Goal: Book appointment/travel/reservation

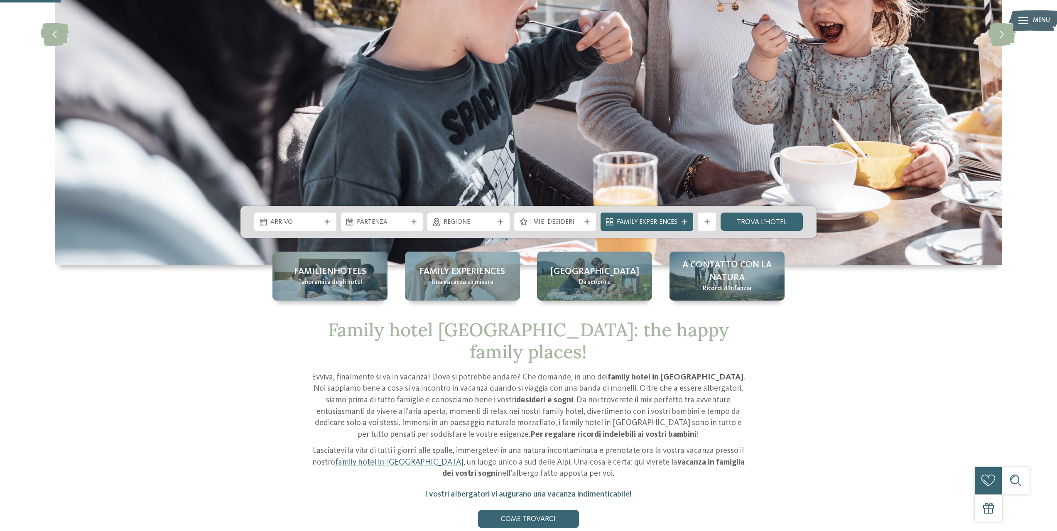
scroll to position [249, 0]
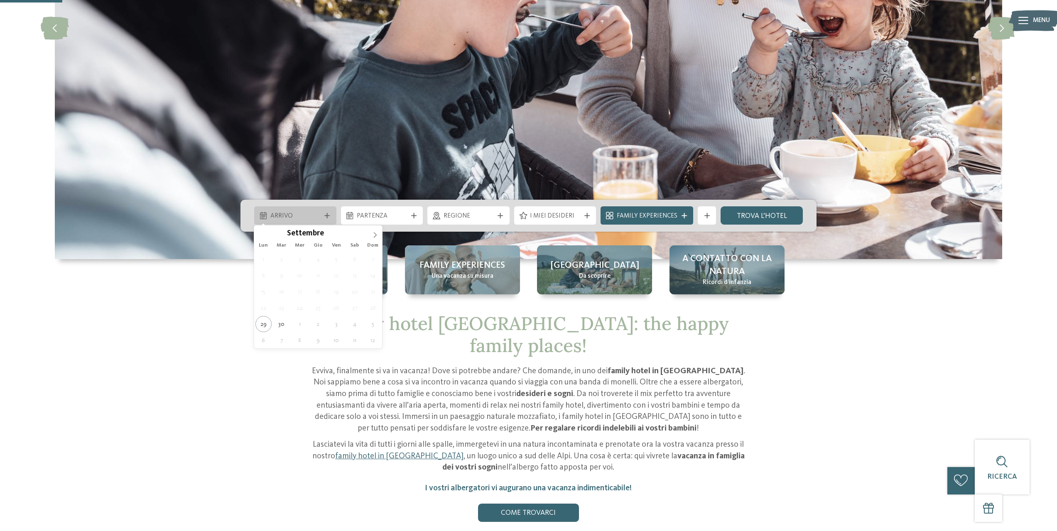
click at [326, 215] on icon at bounding box center [326, 215] width 5 height 5
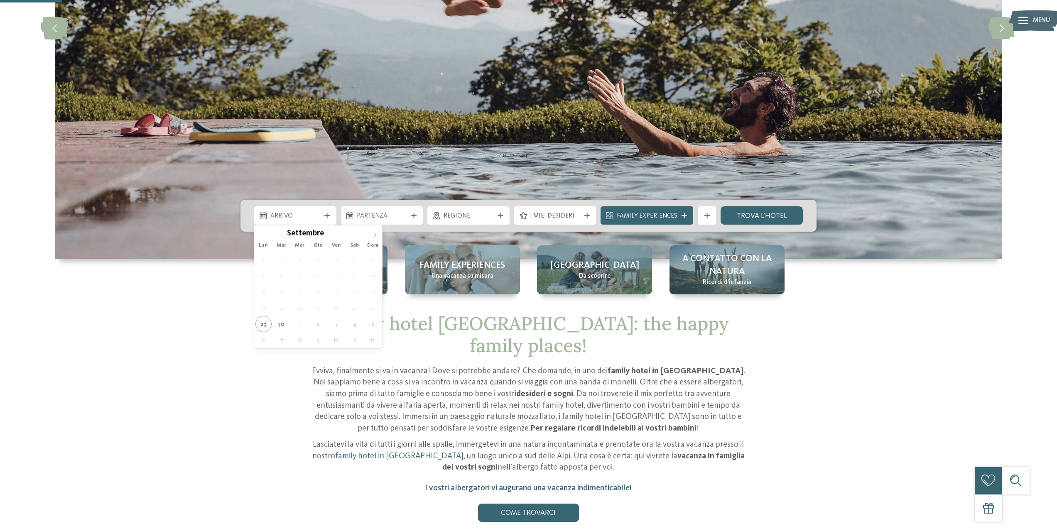
click at [373, 236] on icon at bounding box center [375, 235] width 6 height 6
type input "****"
click at [373, 237] on icon at bounding box center [375, 235] width 6 height 6
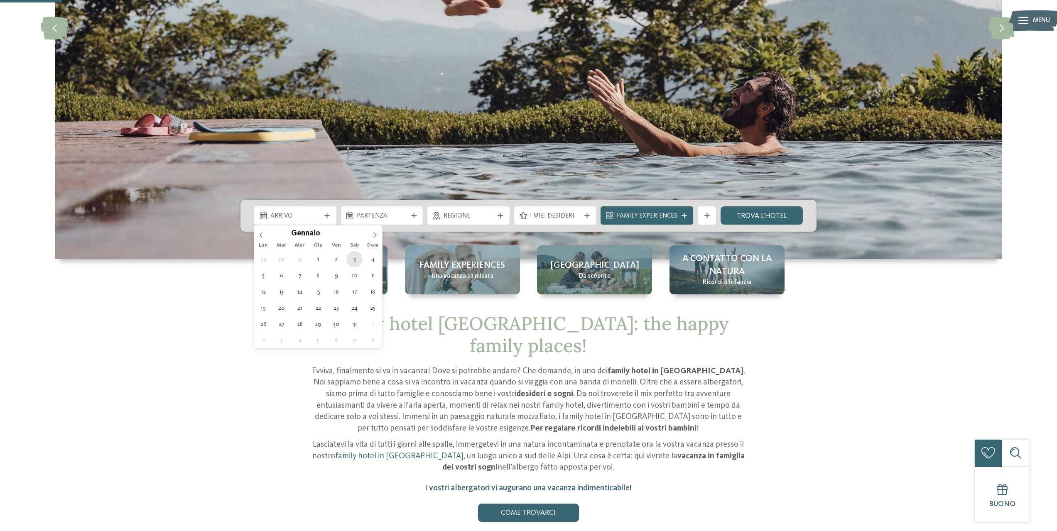
type div "[DATE]"
type input "****"
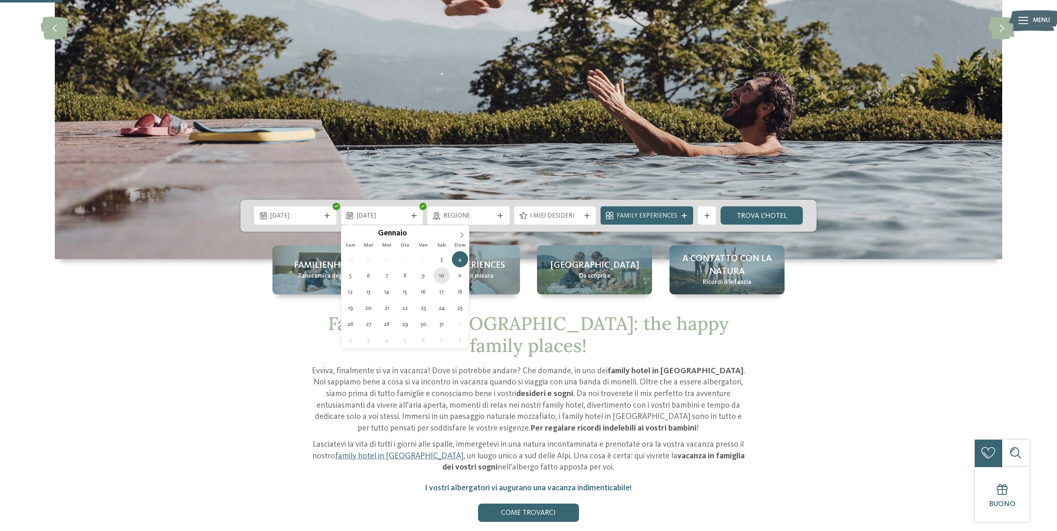
type div "[DATE]"
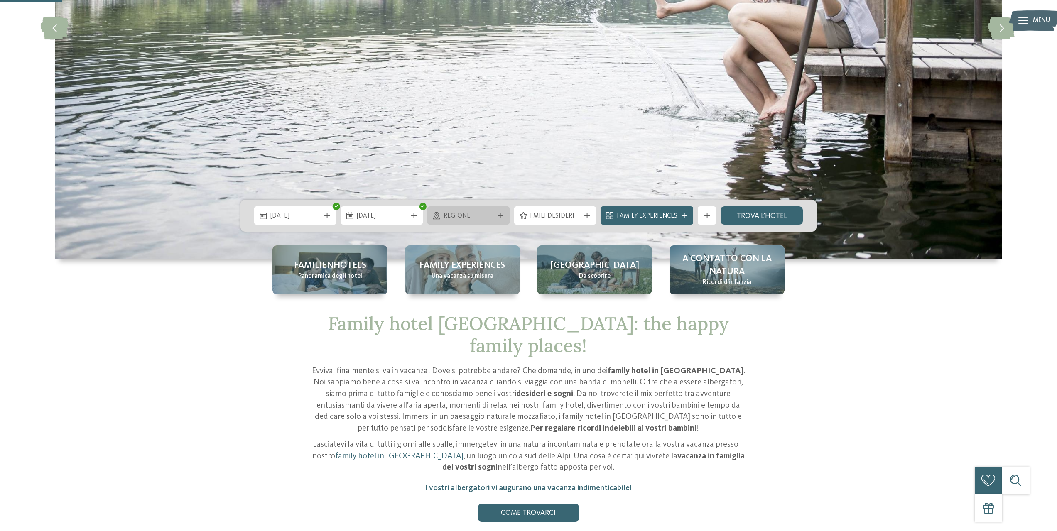
click at [499, 215] on icon at bounding box center [500, 215] width 5 height 5
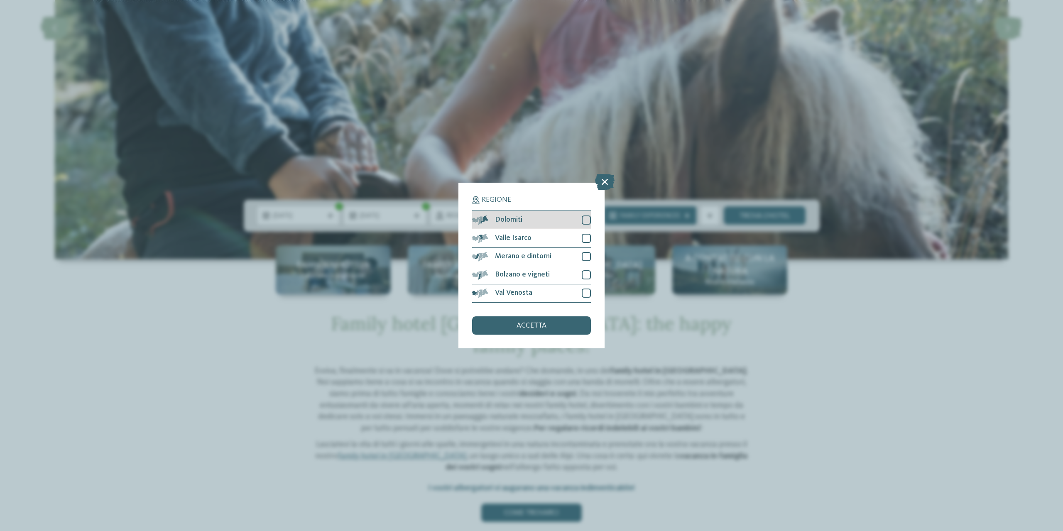
click at [585, 219] on div at bounding box center [586, 220] width 9 height 9
click at [533, 324] on span "accetta" at bounding box center [532, 325] width 30 height 7
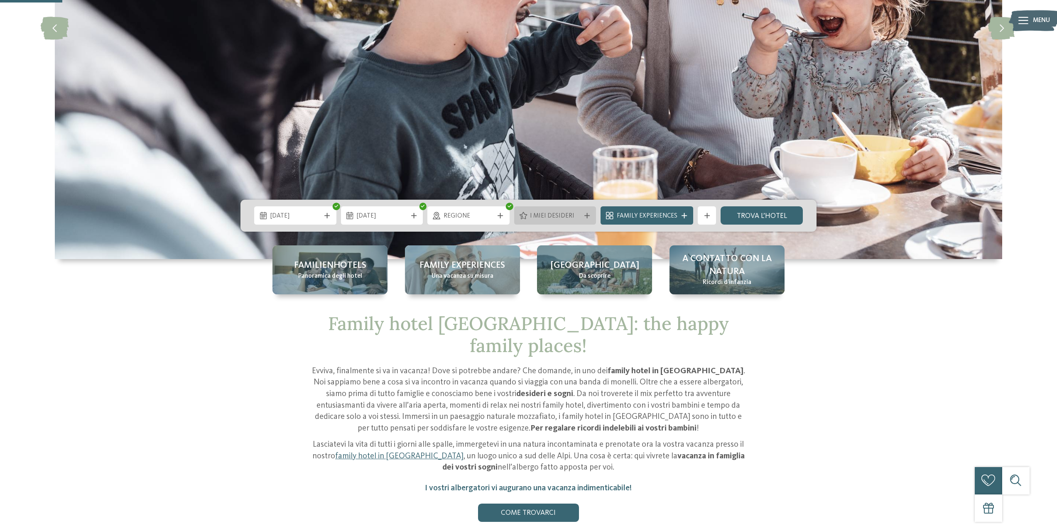
click at [583, 215] on div "I miei desideri" at bounding box center [555, 216] width 55 height 10
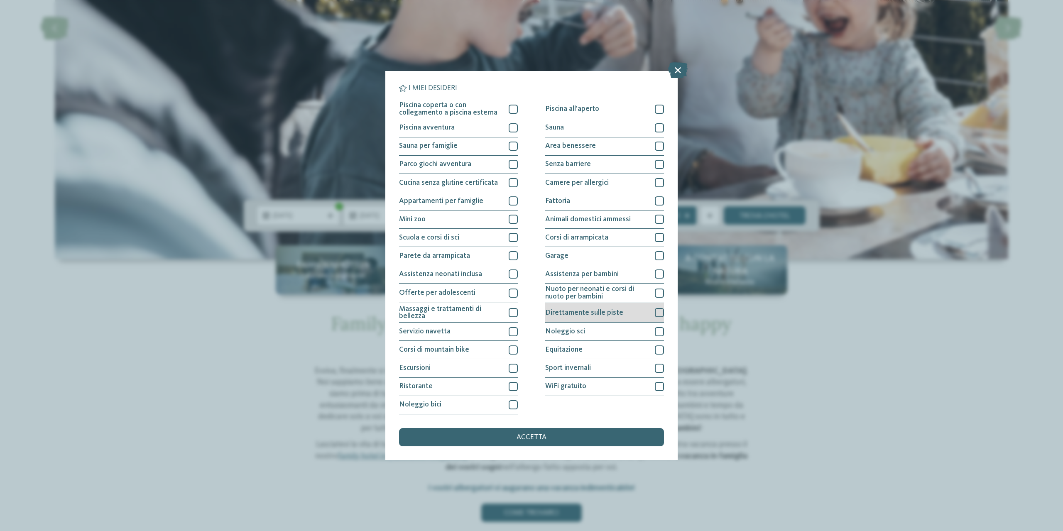
click at [660, 313] on div at bounding box center [659, 312] width 9 height 9
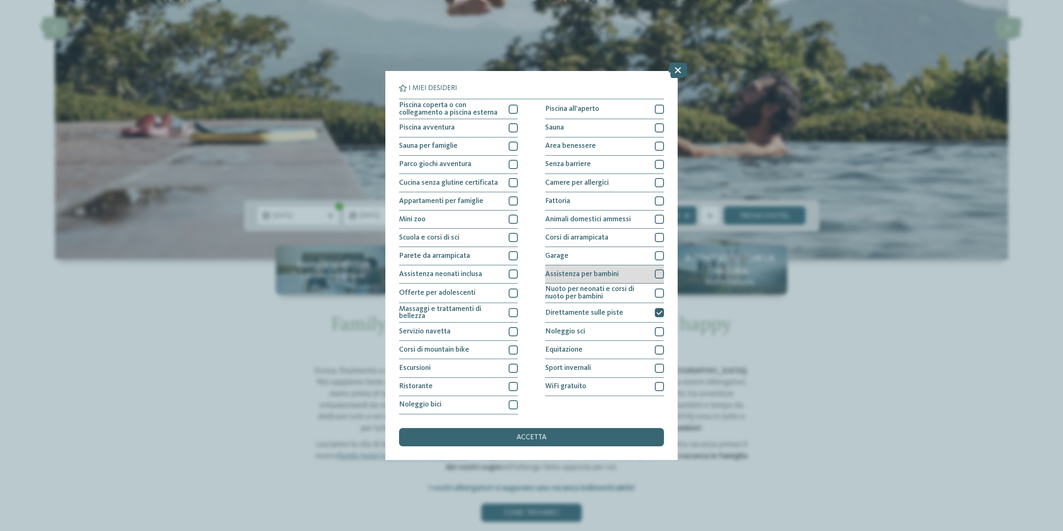
click at [660, 275] on div at bounding box center [659, 274] width 9 height 9
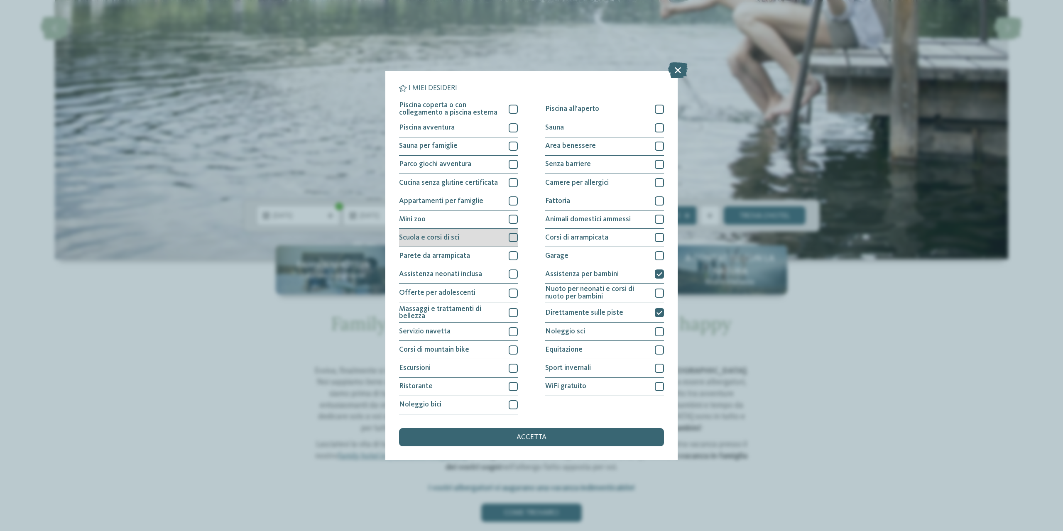
click at [513, 239] on div at bounding box center [513, 237] width 9 height 9
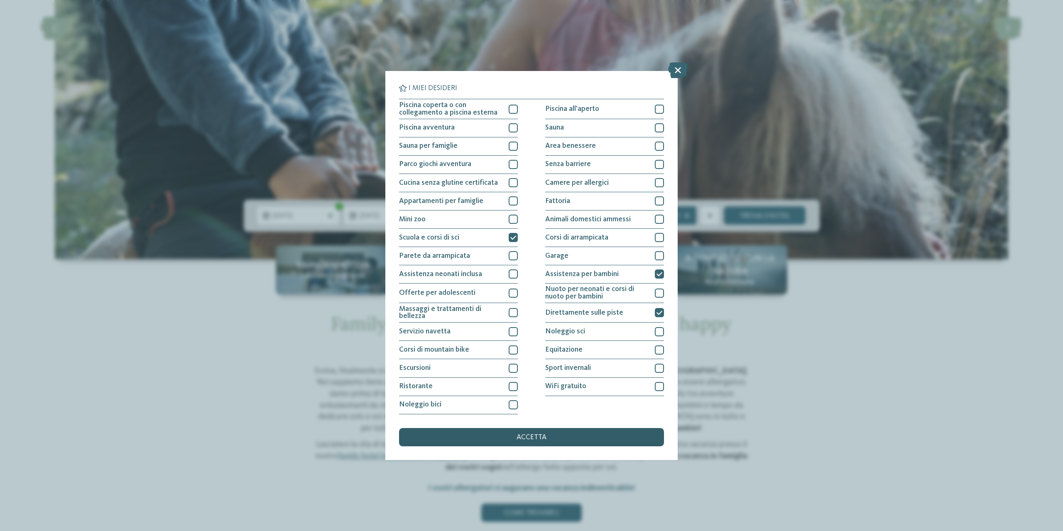
click at [536, 439] on span "accetta" at bounding box center [532, 437] width 30 height 7
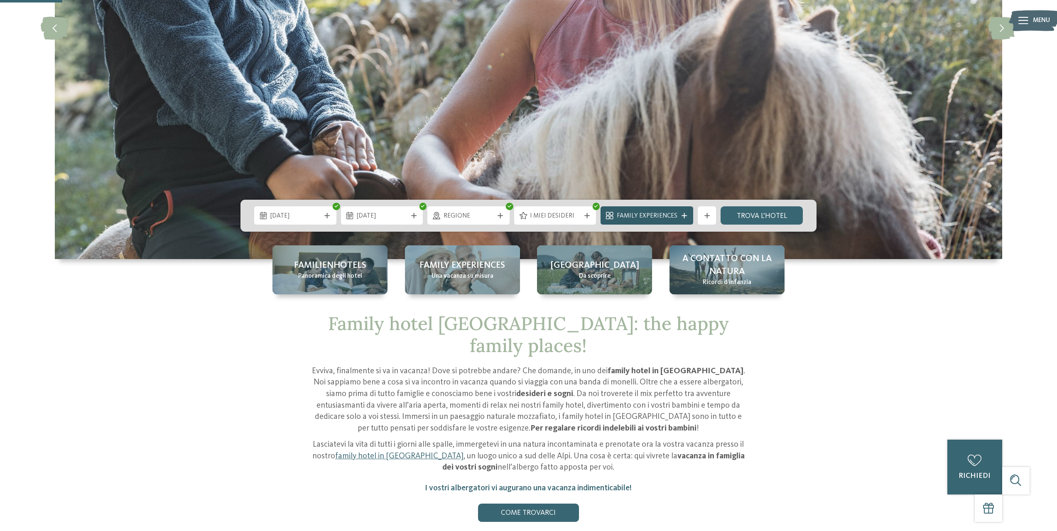
click at [639, 216] on span "Family Experiences" at bounding box center [647, 216] width 61 height 9
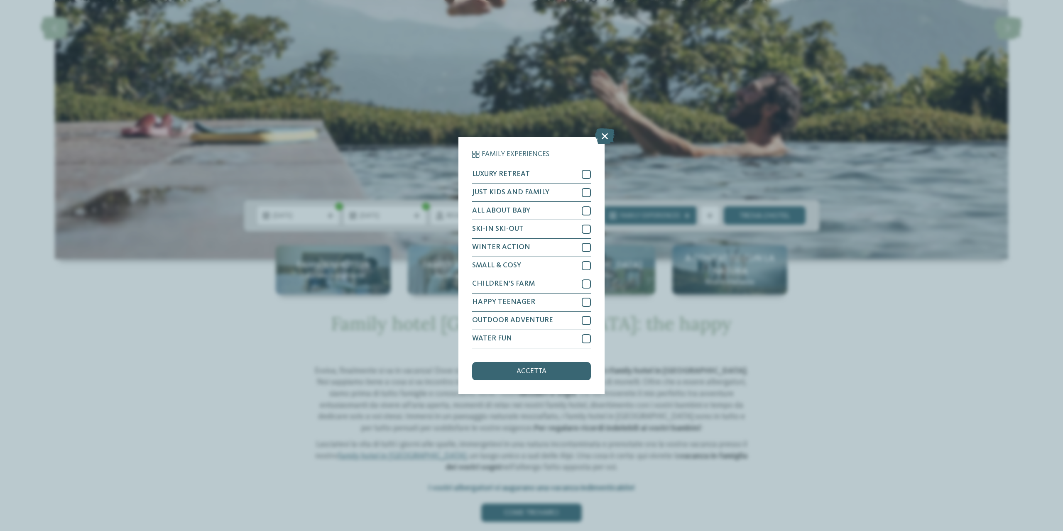
click at [527, 370] on span "accetta" at bounding box center [532, 371] width 30 height 7
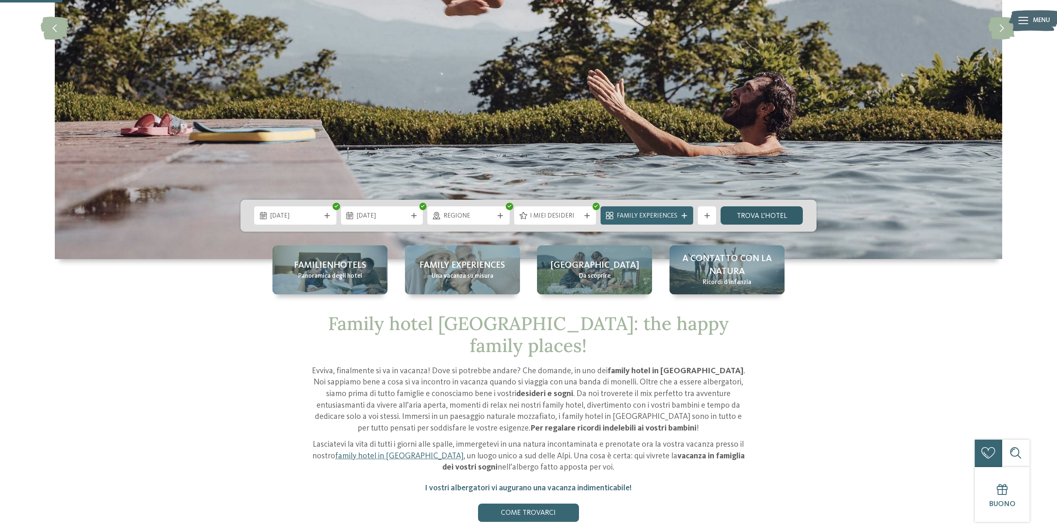
click at [753, 215] on link "trova l’hotel" at bounding box center [762, 215] width 82 height 18
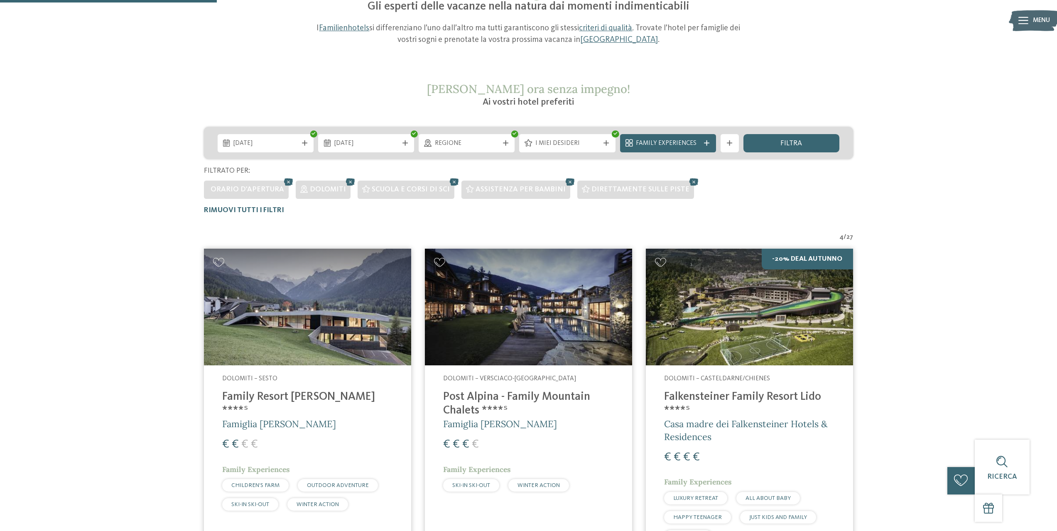
scroll to position [97, 0]
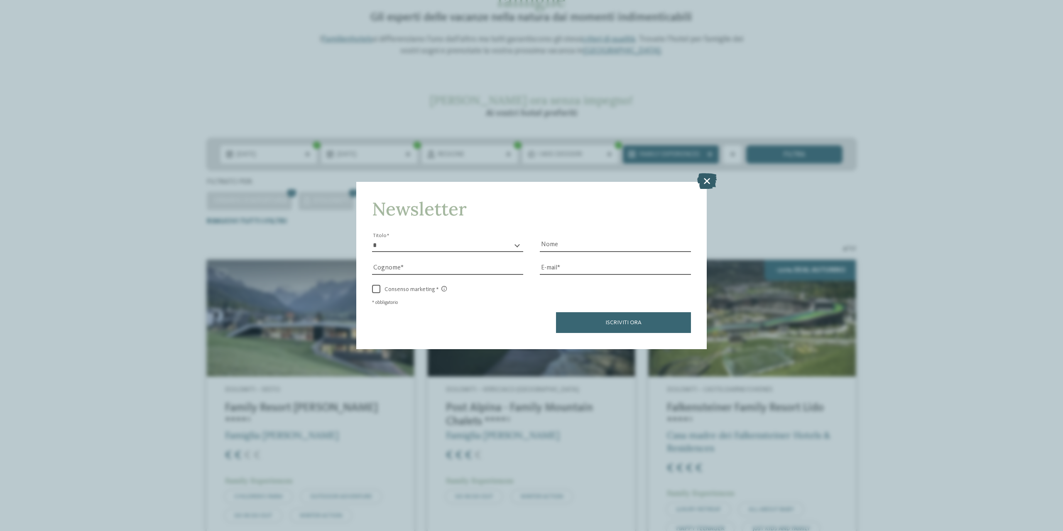
click at [706, 181] on icon at bounding box center [707, 181] width 20 height 16
